Goal: Information Seeking & Learning: Learn about a topic

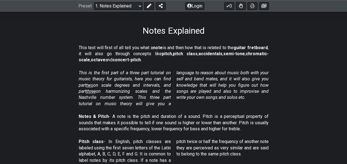
scroll to position [102, 0]
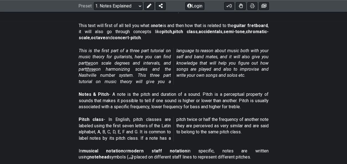
click at [161, 49] on em "This is the first part of a three part tutorial on music theory for guitarists,…" at bounding box center [174, 66] width 190 height 36
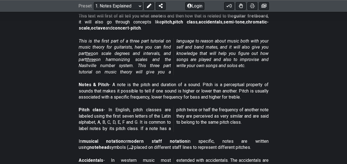
scroll to position [112, 0]
drag, startPoint x: 93, startPoint y: 53, endPoint x: 51, endPoint y: 45, distance: 42.2
click at [51, 45] on section "This is the first part of a three part tutorial on music theory for guitarists,…" at bounding box center [173, 58] width 347 height 44
click at [141, 7] on select "Welcome to #fretflip! Initial Preset Custom Preset Minor Pentatonic Major Penta…" at bounding box center [118, 6] width 49 height 8
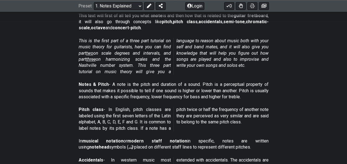
drag, startPoint x: 79, startPoint y: 84, endPoint x: 103, endPoint y: 81, distance: 24.2
click at [103, 82] on p "Notes & Pitch - A note is the pitch and duration of a sound. Pitch is a percept…" at bounding box center [174, 91] width 190 height 19
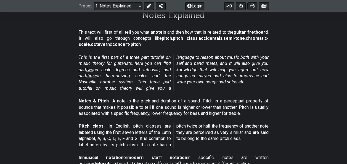
scroll to position [98, 0]
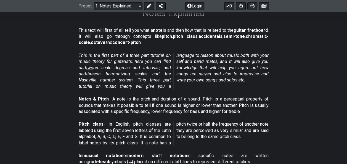
click at [211, 46] on p "This text will first of all tell you what a note is and then how that is relate…" at bounding box center [174, 36] width 190 height 19
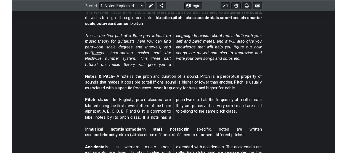
scroll to position [115, 0]
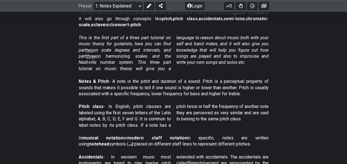
drag, startPoint x: 78, startPoint y: 36, endPoint x: 141, endPoint y: 63, distance: 68.3
click at [141, 63] on section "This is the first part of a three part tutorial on music theory for guitarists,…" at bounding box center [173, 55] width 347 height 44
click at [141, 63] on em "This is the first part of a three part tutorial on music theory for guitarists,…" at bounding box center [174, 53] width 190 height 36
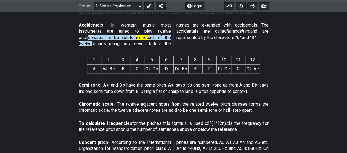
scroll to position [247, 0]
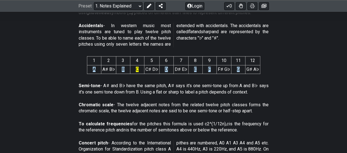
click at [81, 84] on strong "Semi-tone" at bounding box center [90, 85] width 22 height 5
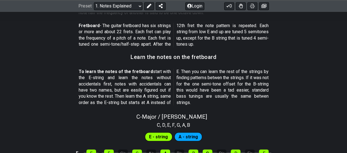
scroll to position [455, 0]
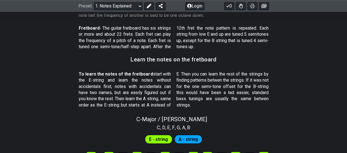
drag, startPoint x: 138, startPoint y: 60, endPoint x: 151, endPoint y: 55, distance: 13.7
click at [151, 56] on h3 "Learn the notes on the fretboard" at bounding box center [174, 59] width 86 height 6
drag, startPoint x: 151, startPoint y: 55, endPoint x: 160, endPoint y: 54, distance: 9.5
click at [160, 54] on div "Learn the notes on the fretboard" at bounding box center [174, 61] width 86 height 14
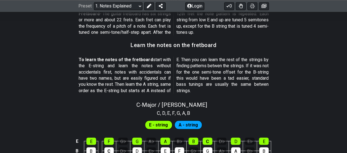
scroll to position [470, 0]
click at [207, 60] on p "To learn the notes of the fretboard start with the E-string and learn the notes…" at bounding box center [174, 74] width 190 height 37
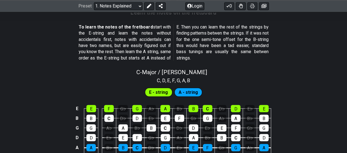
scroll to position [503, 0]
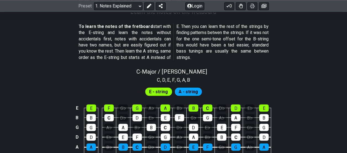
drag, startPoint x: 181, startPoint y: 36, endPoint x: 202, endPoint y: 35, distance: 21.0
click at [202, 35] on p "To learn the notes of the fretboard start with the E-string and learn the notes…" at bounding box center [174, 41] width 190 height 37
drag, startPoint x: 202, startPoint y: 35, endPoint x: 216, endPoint y: 37, distance: 14.5
click at [216, 37] on p "To learn the notes of the fretboard start with the E-string and learn the notes…" at bounding box center [174, 41] width 190 height 37
drag, startPoint x: 216, startPoint y: 37, endPoint x: 222, endPoint y: 47, distance: 10.9
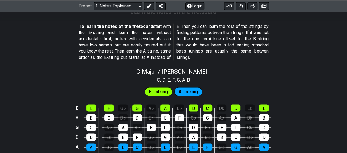
click at [222, 47] on p "To learn the notes of the fretboard start with the E-string and learn the notes…" at bounding box center [174, 41] width 190 height 37
drag, startPoint x: 222, startPoint y: 47, endPoint x: 223, endPoint y: 54, distance: 7.9
click at [223, 54] on p "To learn the notes of the fretboard start with the E-string and learn the notes…" at bounding box center [174, 41] width 190 height 37
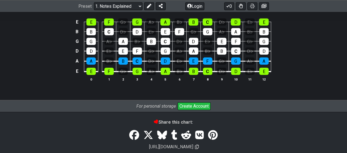
scroll to position [567, 0]
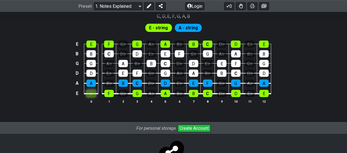
click at [92, 95] on div "E" at bounding box center [90, 93] width 9 height 7
click at [105, 95] on div "F" at bounding box center [108, 93] width 9 height 7
click at [109, 91] on div "F" at bounding box center [108, 93] width 9 height 7
click at [94, 91] on div "E" at bounding box center [90, 93] width 9 height 7
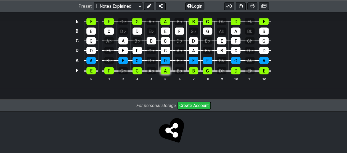
scroll to position [501, 0]
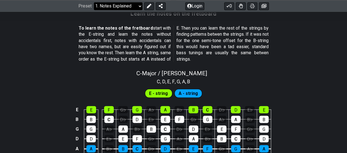
click at [139, 5] on select "Welcome to #fretflip! Initial Preset Custom Preset Minor Pentatonic Major Penta…" at bounding box center [118, 6] width 49 height 8
click at [242, 86] on div "E - string A - string" at bounding box center [173, 92] width 347 height 14
